Goal: Navigation & Orientation: Find specific page/section

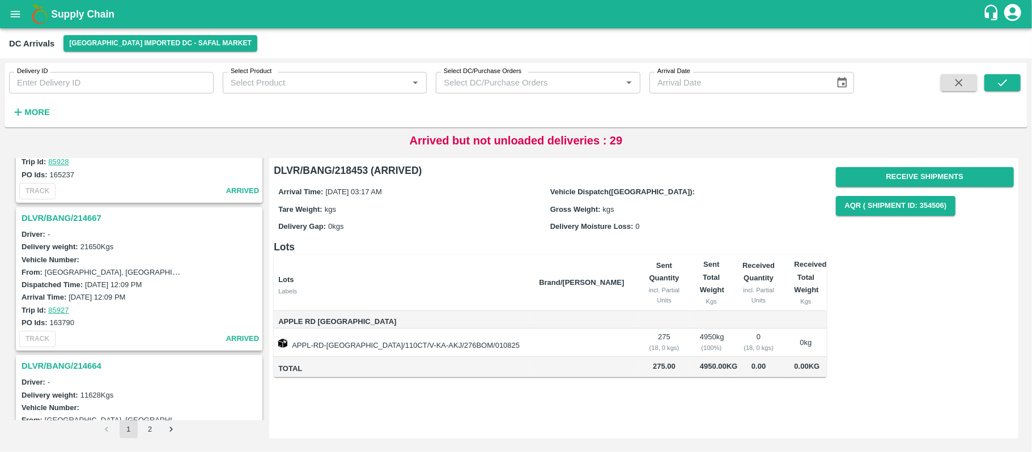
scroll to position [2607, 0]
click at [71, 357] on div "DLVR/BANG/214664" at bounding box center [139, 366] width 244 height 19
click at [69, 360] on h3 "DLVR/BANG/214664" at bounding box center [141, 367] width 239 height 15
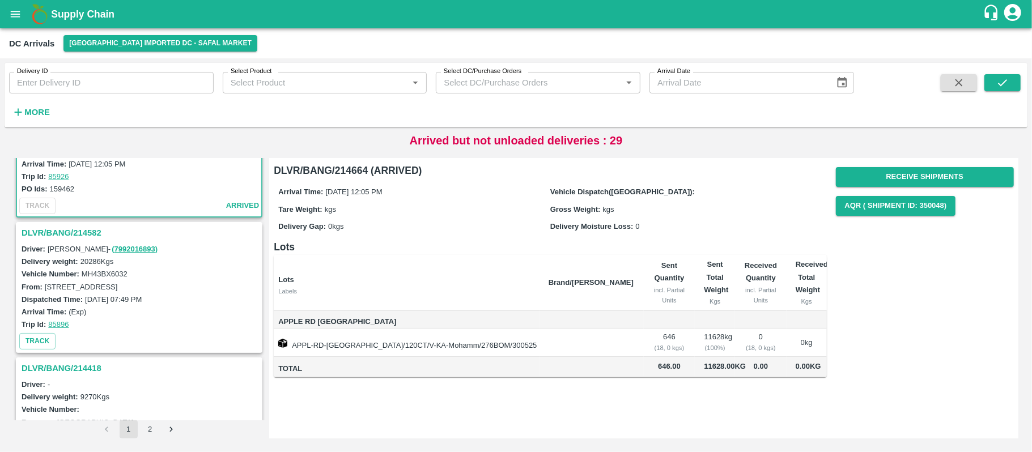
scroll to position [2890, 0]
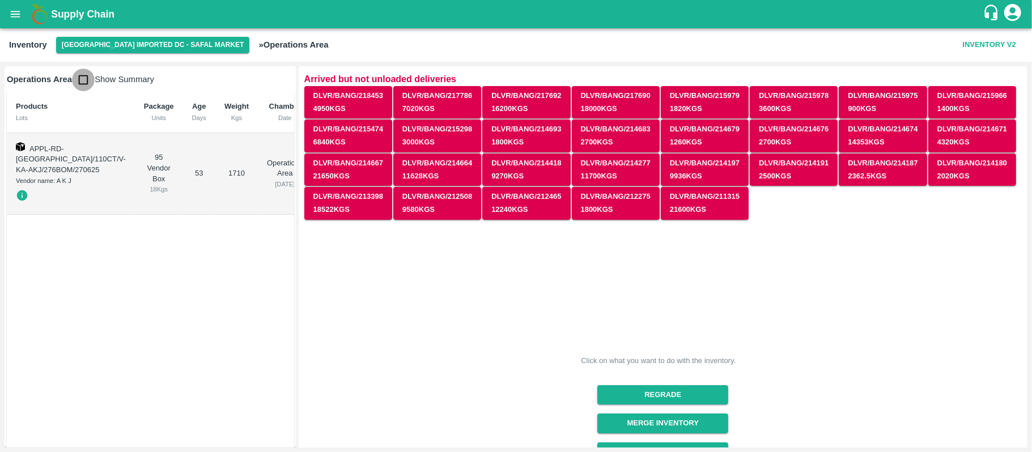
click at [78, 80] on input "checkbox" at bounding box center [83, 80] width 23 height 23
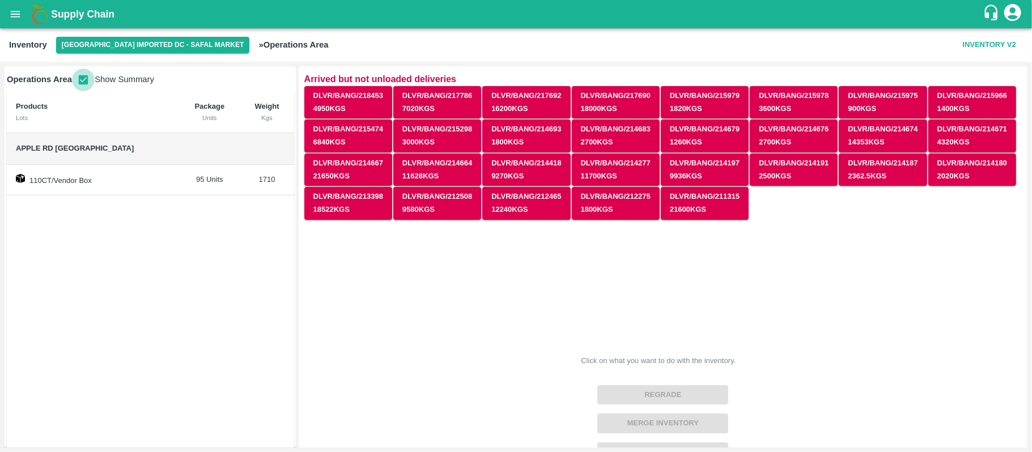
click at [78, 78] on input "checkbox" at bounding box center [83, 80] width 23 height 23
checkbox input "false"
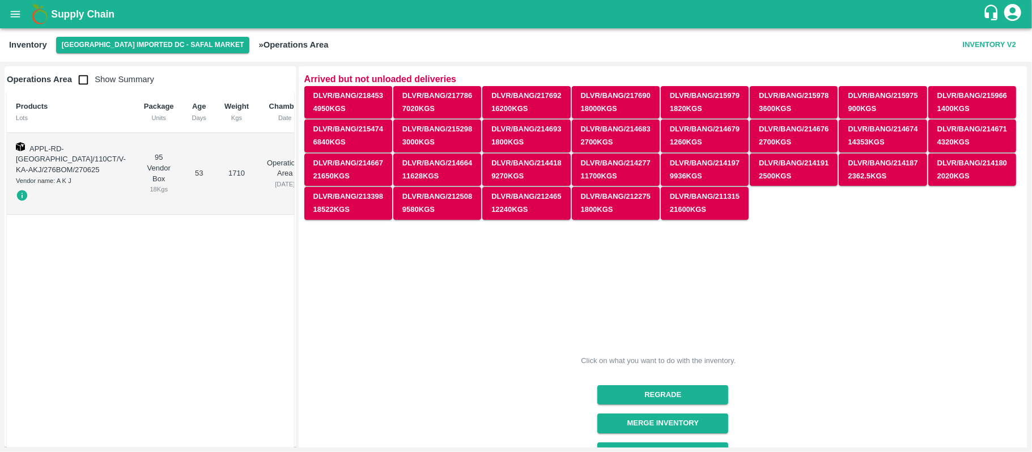
click at [165, 305] on div "Products Lots Package Units Age Days Weight Kgs Chamber Date APPL-RD-USA/110CT/…" at bounding box center [150, 279] width 287 height 377
click at [18, 20] on icon "open drawer" at bounding box center [15, 14] width 12 height 12
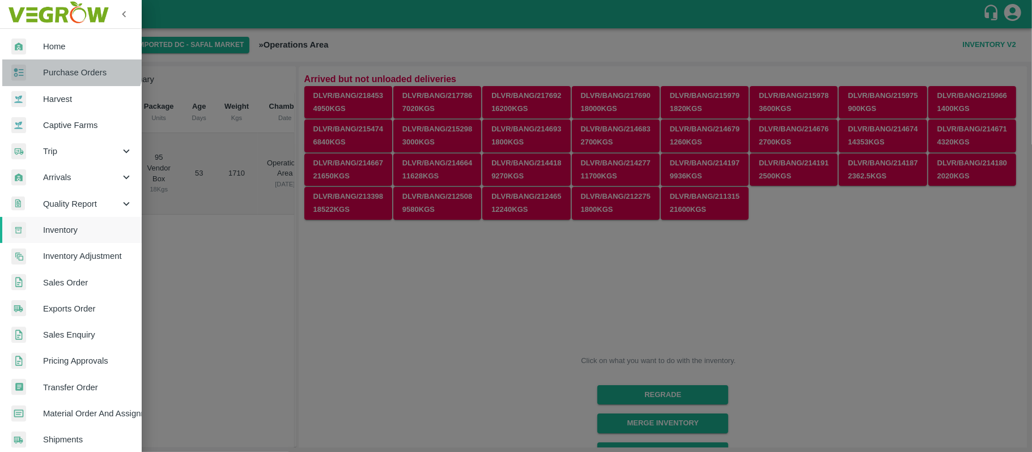
click at [64, 65] on link "Purchase Orders" at bounding box center [71, 72] width 142 height 26
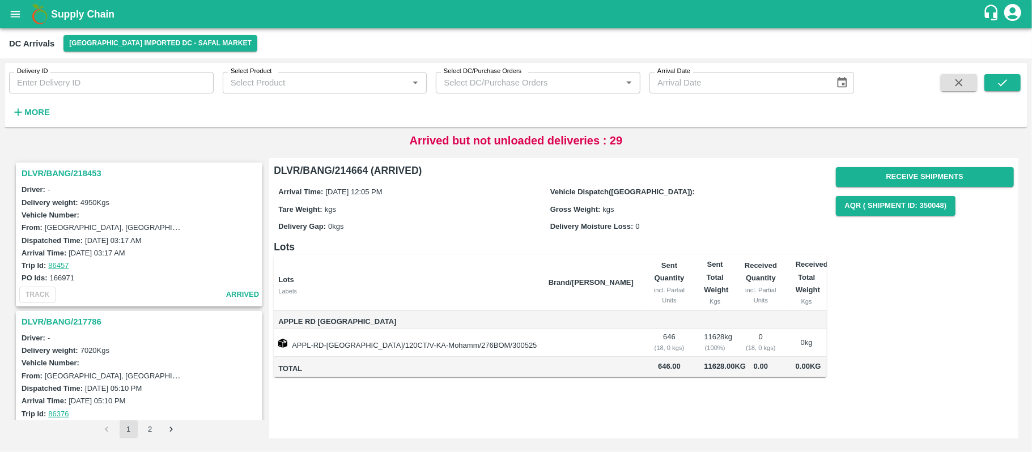
scroll to position [2890, 0]
